Goal: Transaction & Acquisition: Purchase product/service

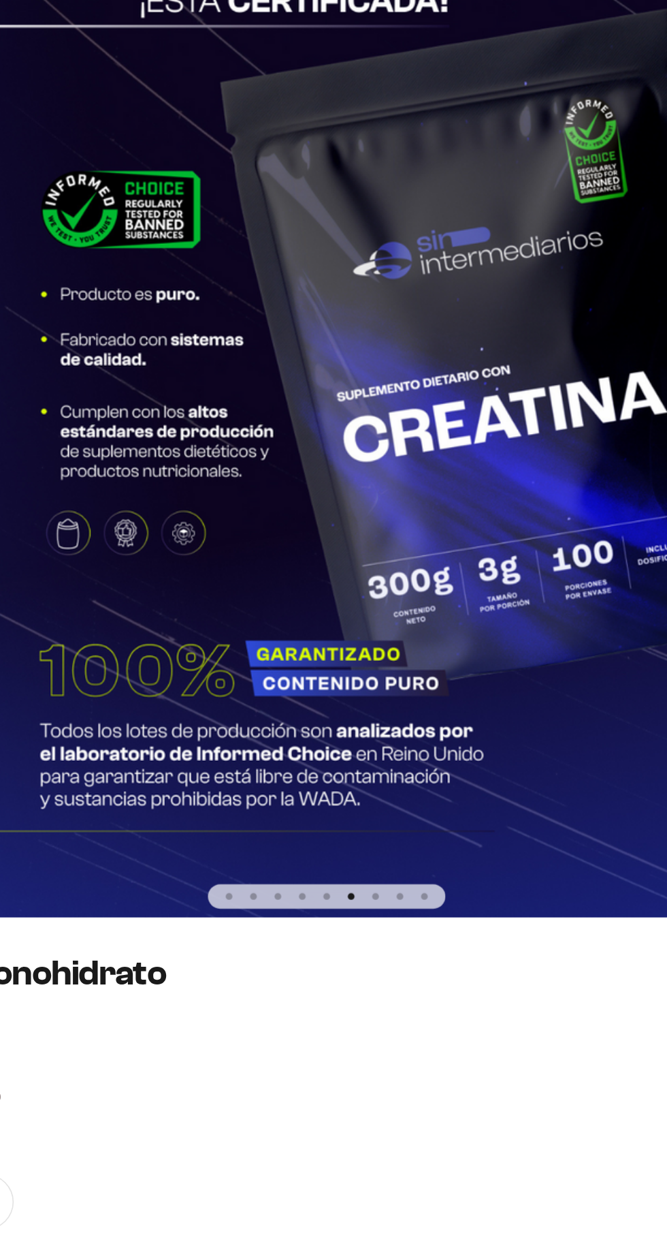
scroll to position [0, 3344]
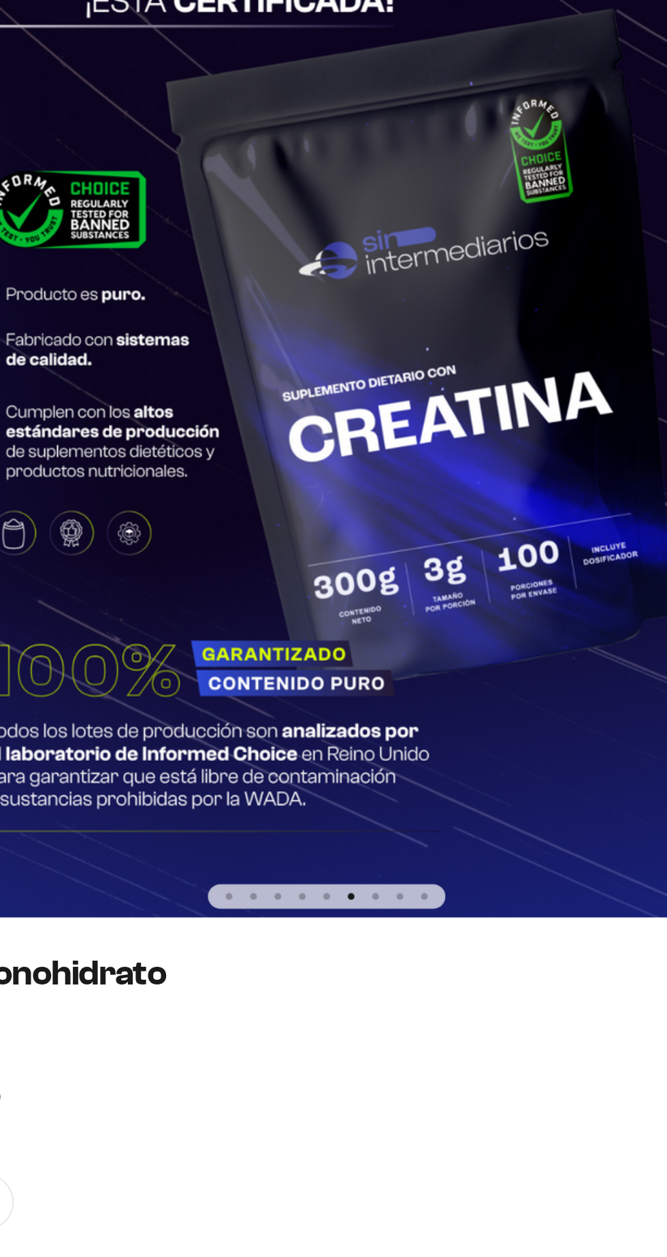
click at [428, 655] on img at bounding box center [333, 469] width 667 height 667
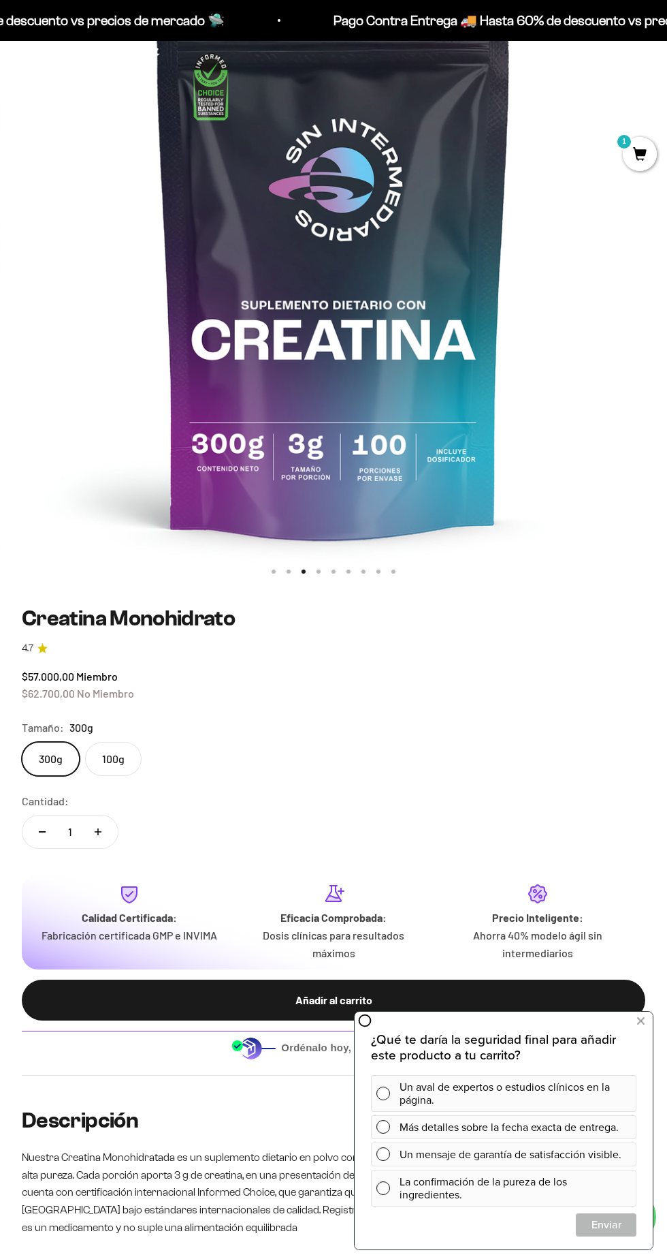
scroll to position [222, 0]
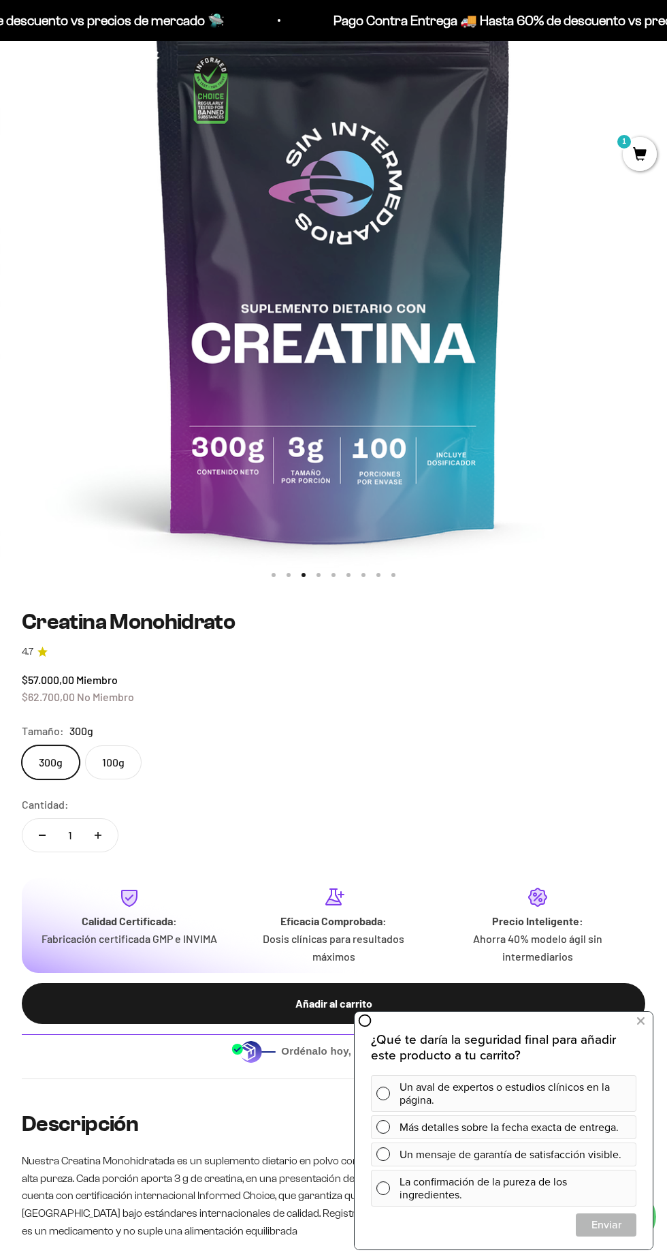
click at [649, 155] on span "1" at bounding box center [640, 154] width 34 height 34
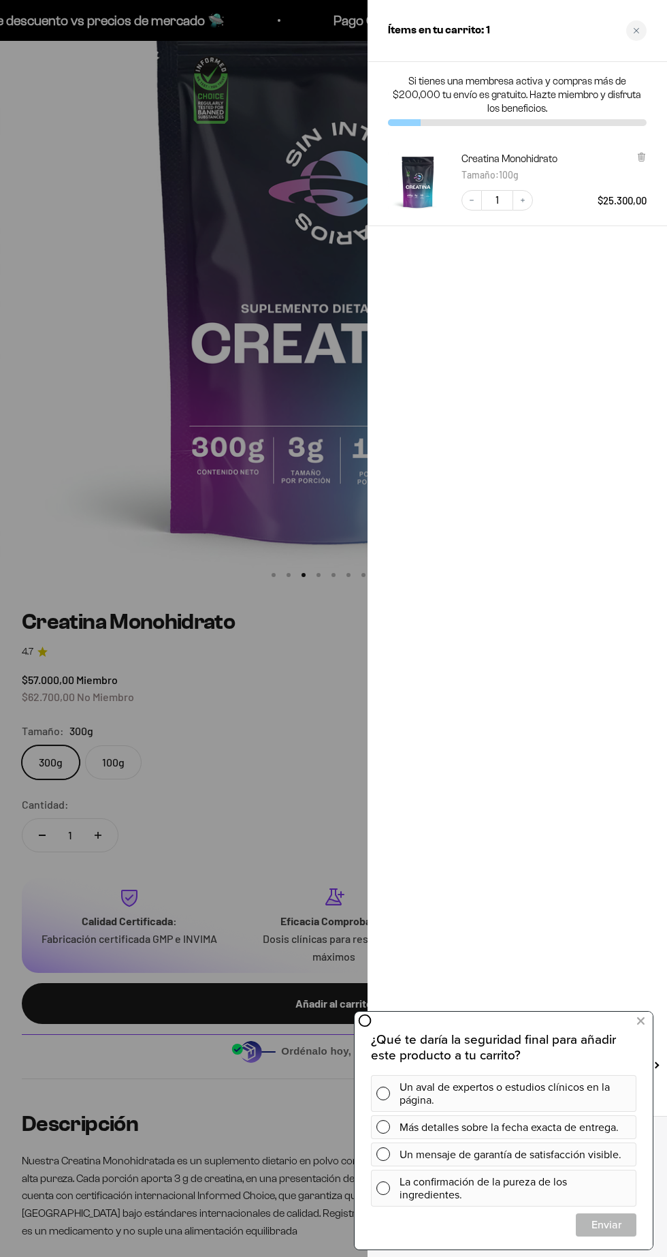
click at [642, 157] on icon at bounding box center [641, 156] width 3 height 7
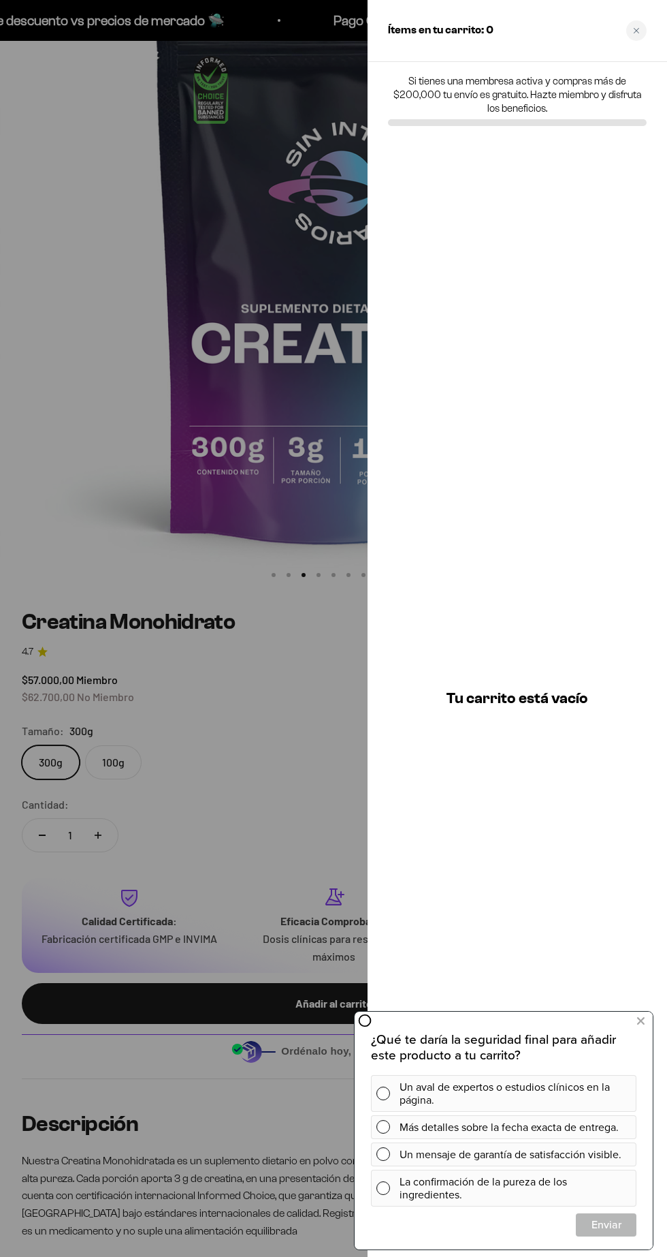
click at [255, 773] on div at bounding box center [333, 628] width 667 height 1257
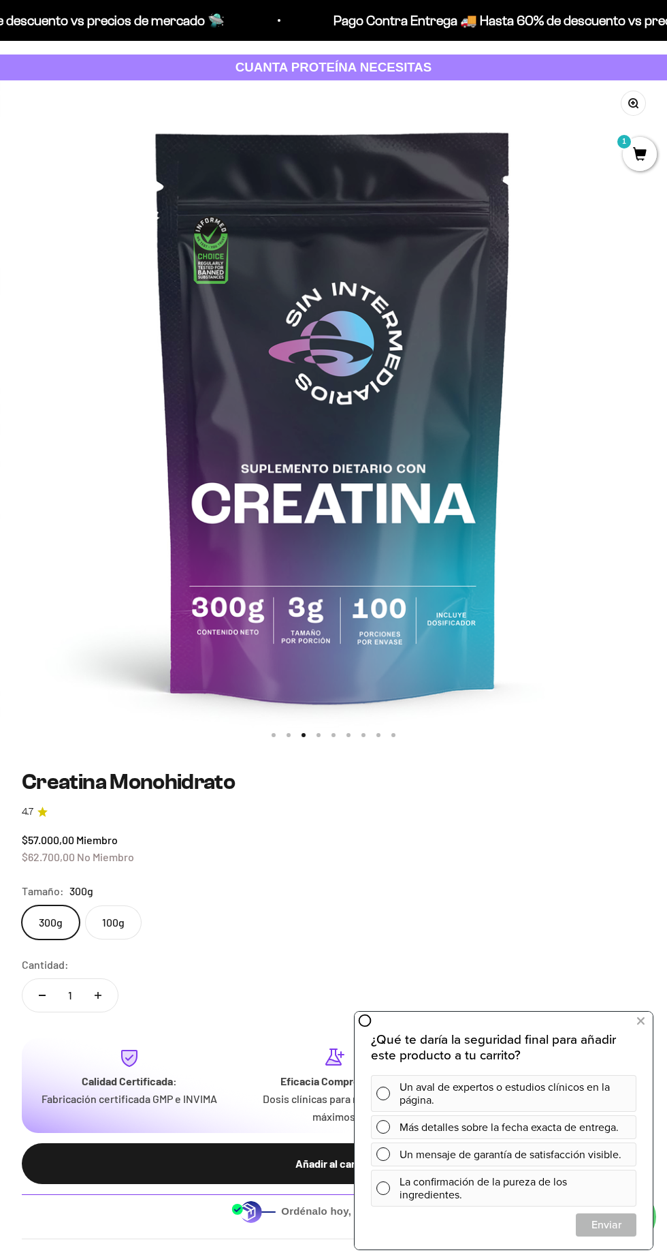
scroll to position [0, 0]
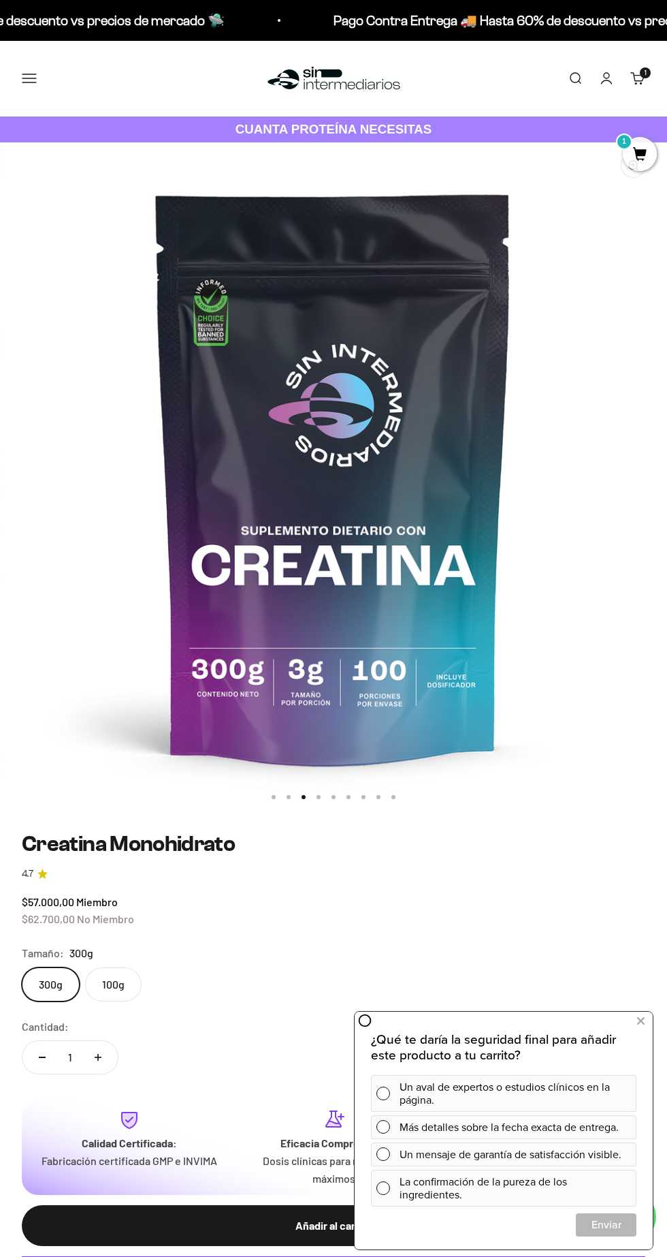
click at [641, 1020] on icon at bounding box center [641, 1021] width 7 height 18
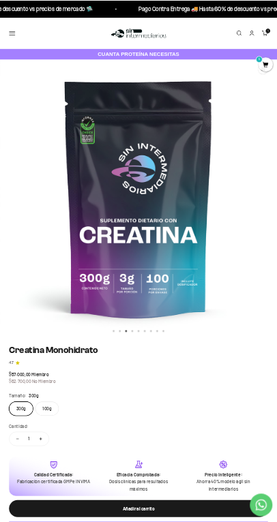
scroll to position [0, 556]
